Goal: Information Seeking & Learning: Learn about a topic

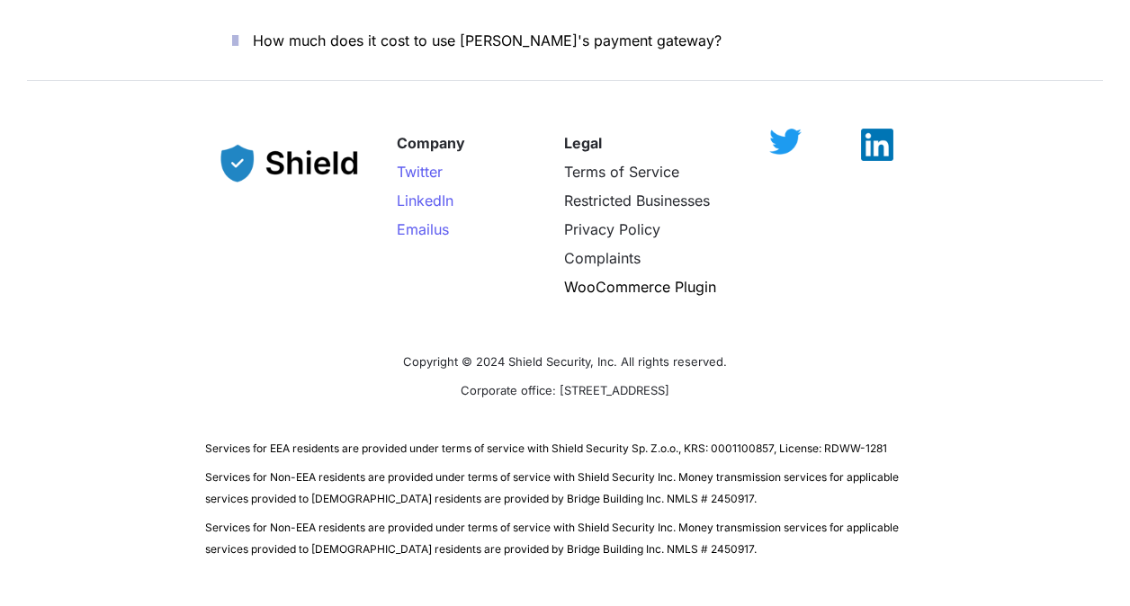
scroll to position [6606, 0]
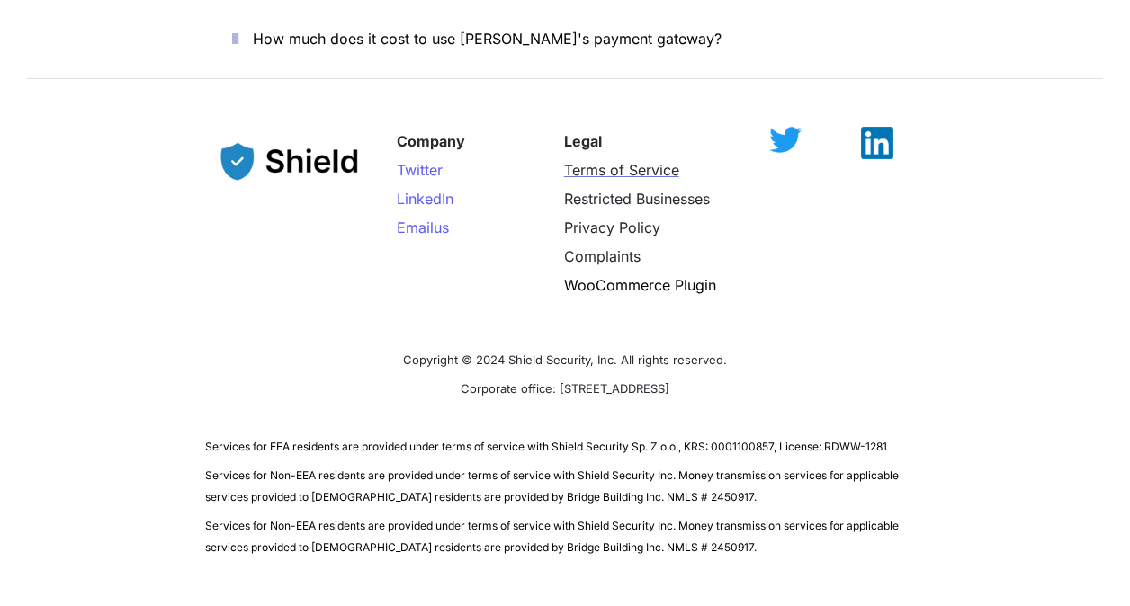
click at [580, 161] on span "Terms of Service" at bounding box center [621, 170] width 115 height 18
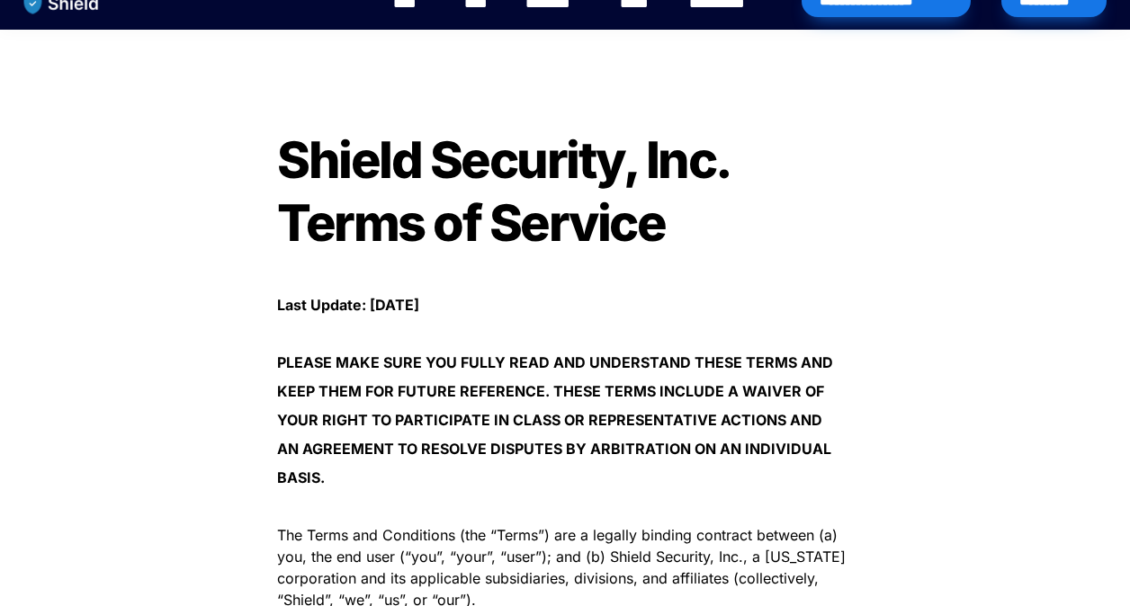
scroll to position [360, 0]
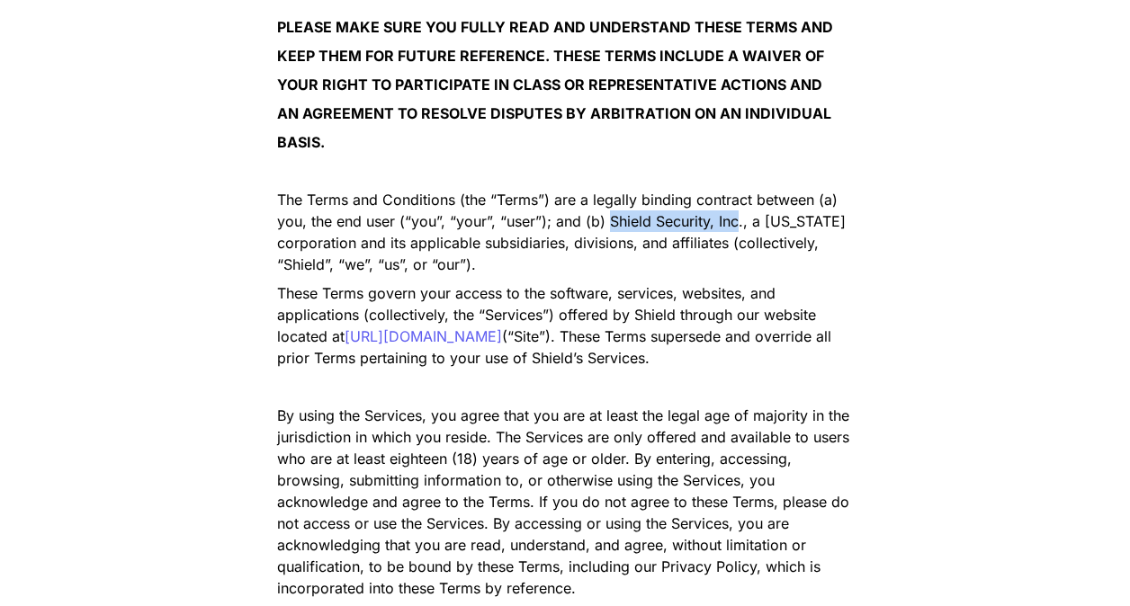
drag, startPoint x: 610, startPoint y: 218, endPoint x: 741, endPoint y: 220, distance: 130.5
click at [741, 220] on span "The Terms and Conditions (the “Terms”) are a legally binding contract between (…" at bounding box center [563, 232] width 573 height 83
copy span "Shield Security, Inc"
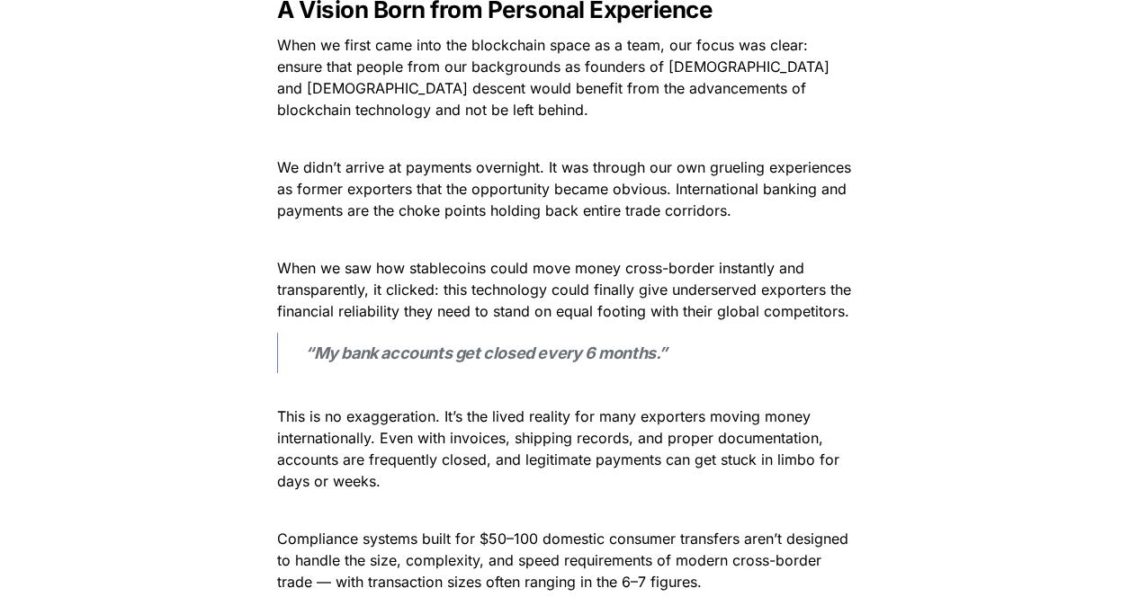
scroll to position [900, 0]
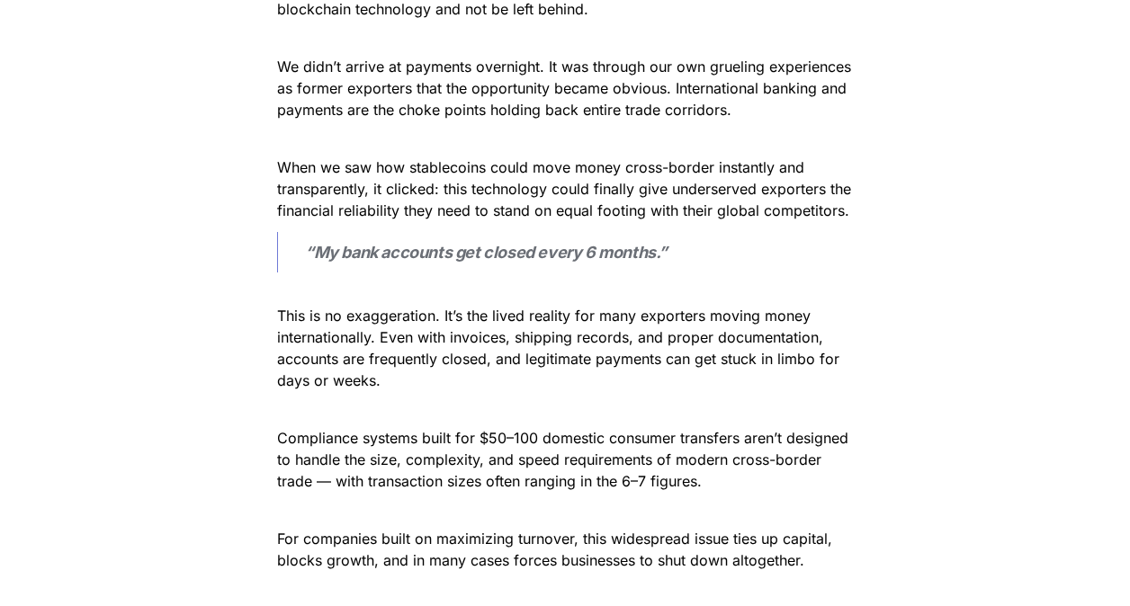
click at [364, 250] on strong "“My bank accounts get closed every 6 months.”" at bounding box center [486, 252] width 363 height 19
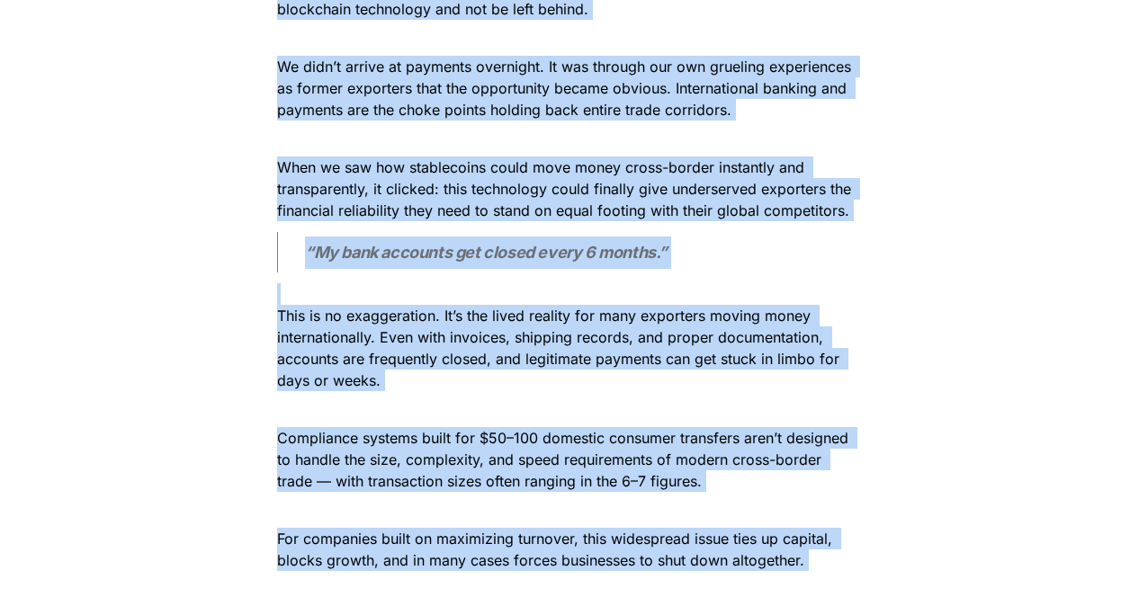
copy body "**********"
click at [731, 170] on span "When we saw how stablecoins could move money cross-border instantly and transpa…" at bounding box center [566, 188] width 579 height 61
